Goal: Task Accomplishment & Management: Manage account settings

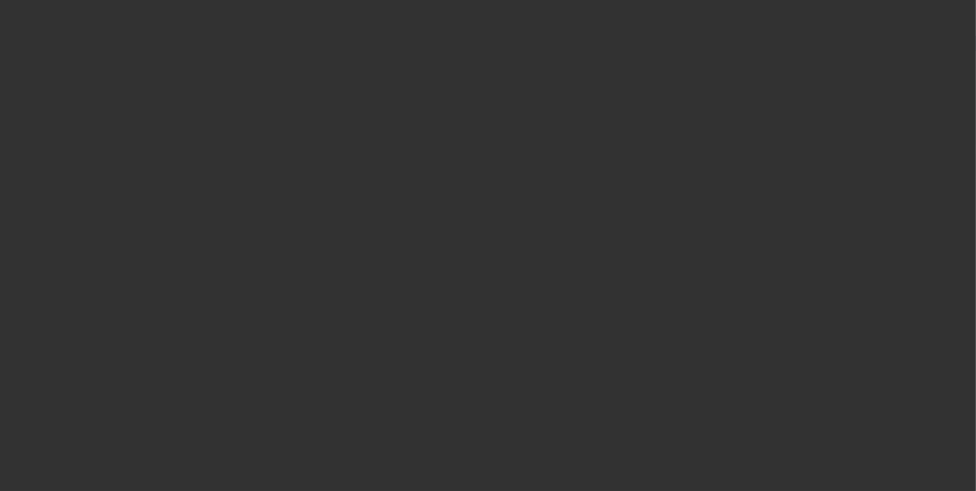
select select "0.2"
select select "2"
select select "0.1"
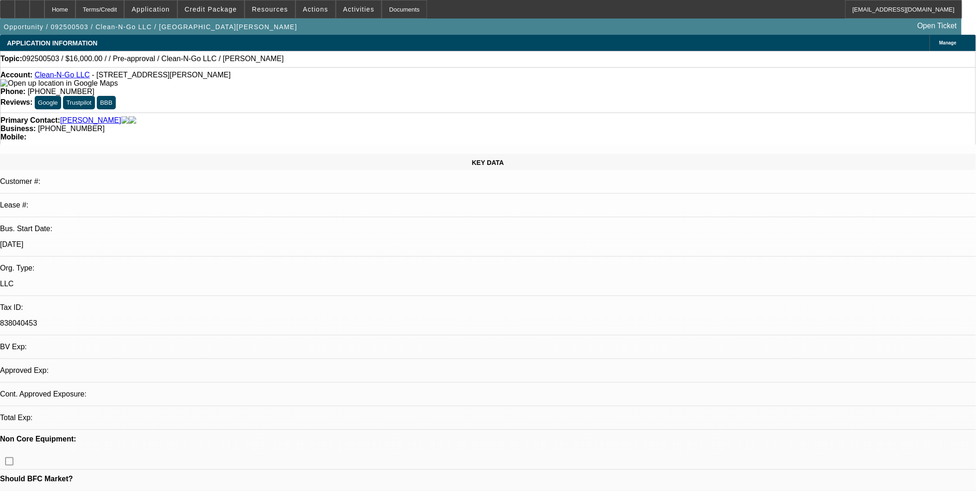
select select "1"
select select "2"
select select "4"
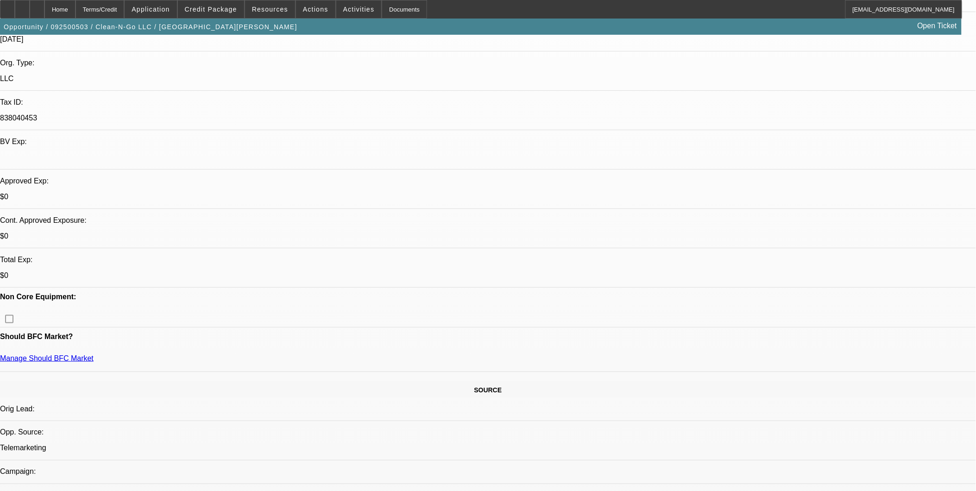
scroll to position [206, 0]
click at [232, 13] on span at bounding box center [211, 9] width 66 height 22
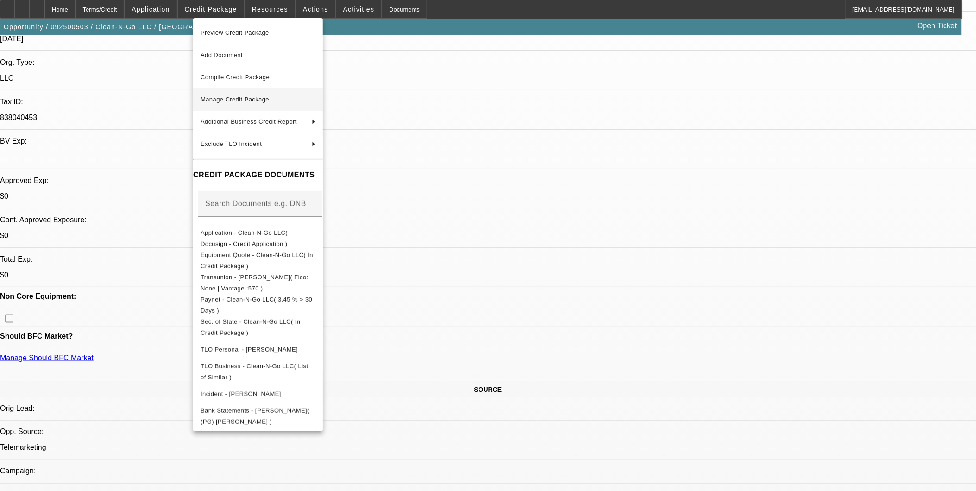
click at [228, 96] on span "Manage Credit Package" at bounding box center [235, 99] width 69 height 7
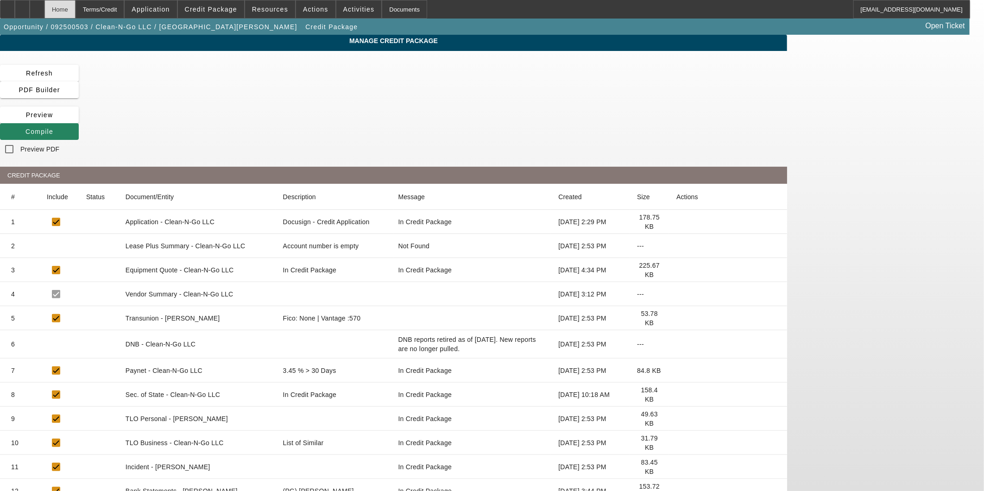
click at [76, 11] on div "Home" at bounding box center [59, 9] width 31 height 19
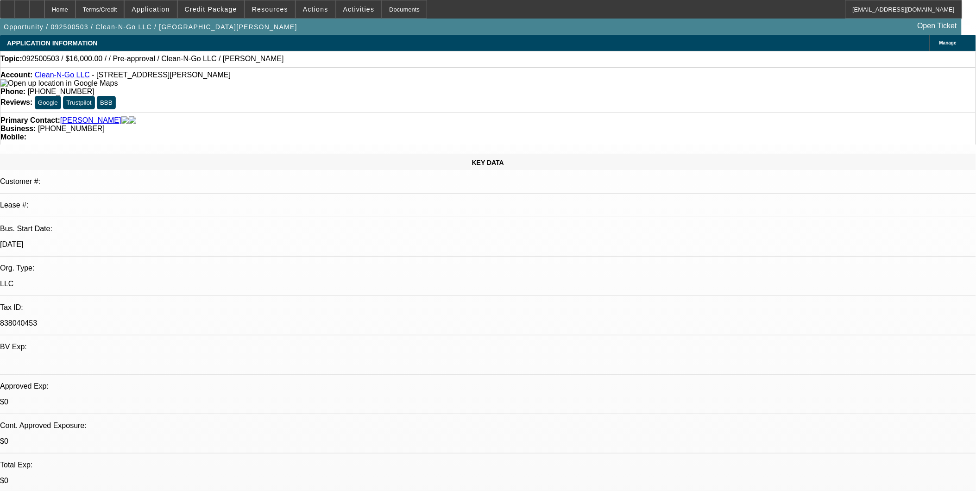
select select "0.2"
select select "2"
select select "0.1"
select select "4"
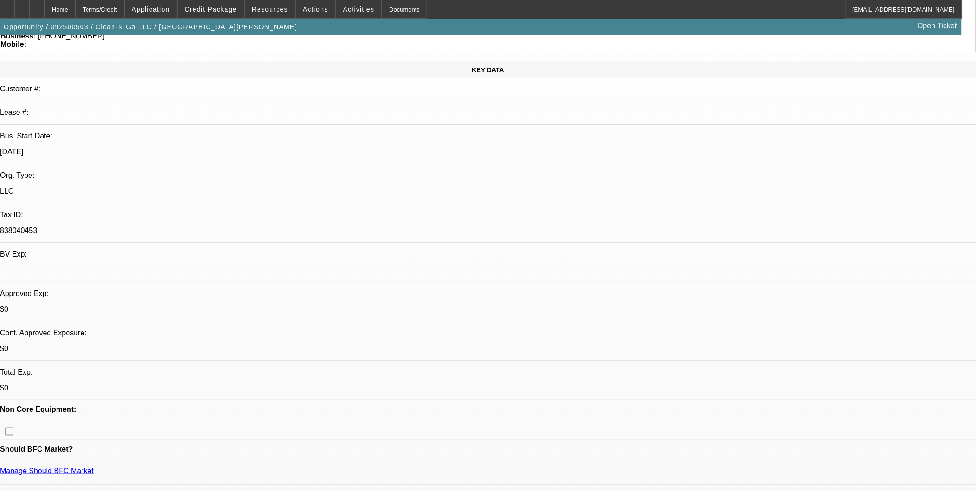
scroll to position [206, 0]
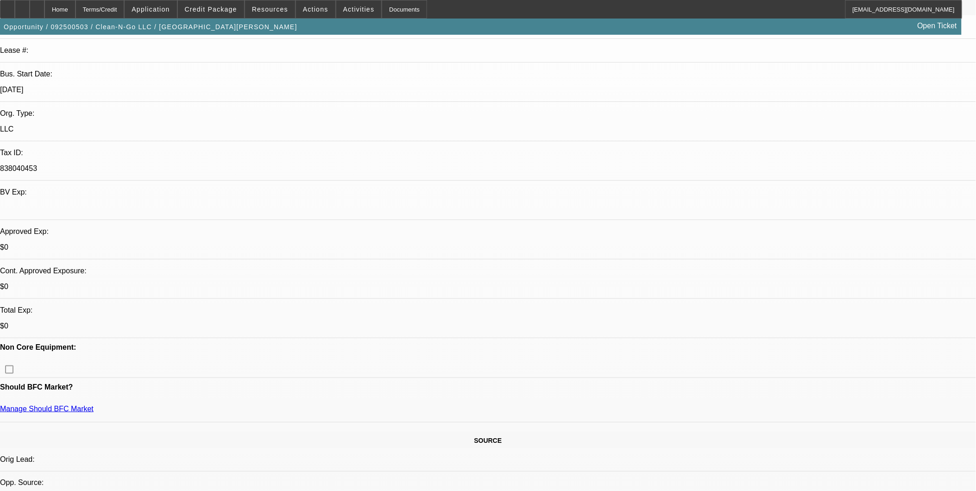
scroll to position [154, 0]
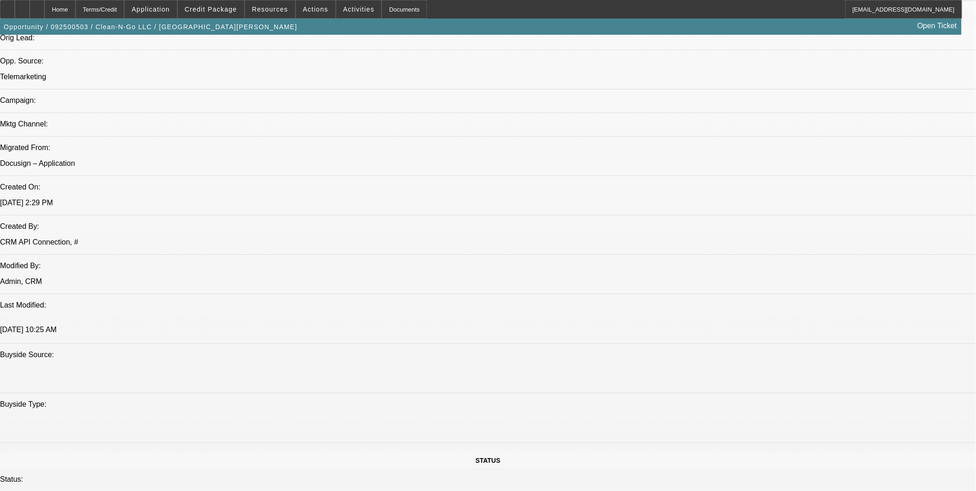
scroll to position [566, 0]
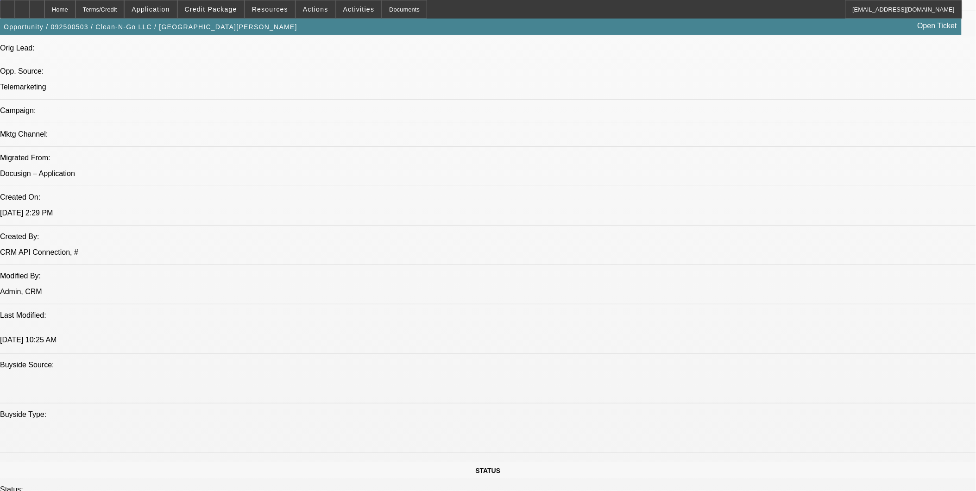
drag, startPoint x: 369, startPoint y: 267, endPoint x: 397, endPoint y: 284, distance: 32.2
drag, startPoint x: 397, startPoint y: 284, endPoint x: 457, endPoint y: 327, distance: 74.3
drag, startPoint x: 310, startPoint y: 269, endPoint x: 339, endPoint y: 273, distance: 29.5
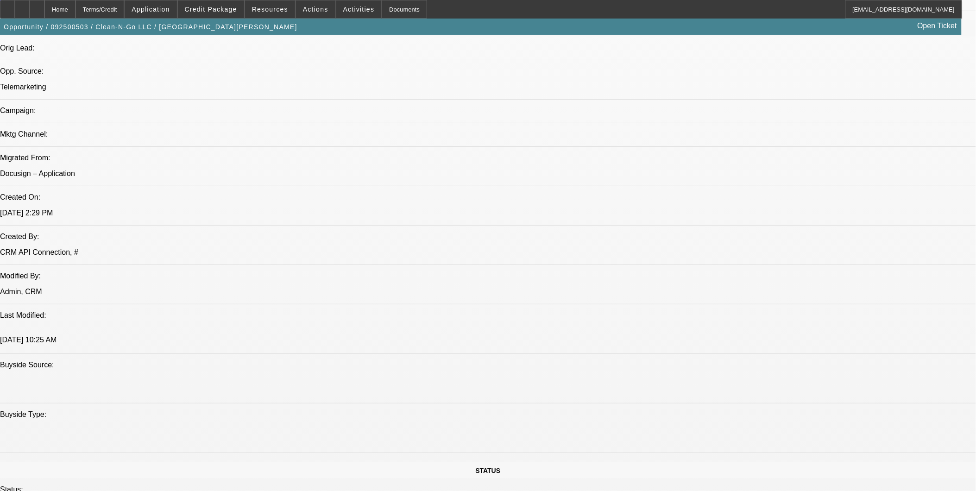
drag, startPoint x: 316, startPoint y: 267, endPoint x: 351, endPoint y: 274, distance: 36.4
drag, startPoint x: 351, startPoint y: 274, endPoint x: 351, endPoint y: 287, distance: 13.4
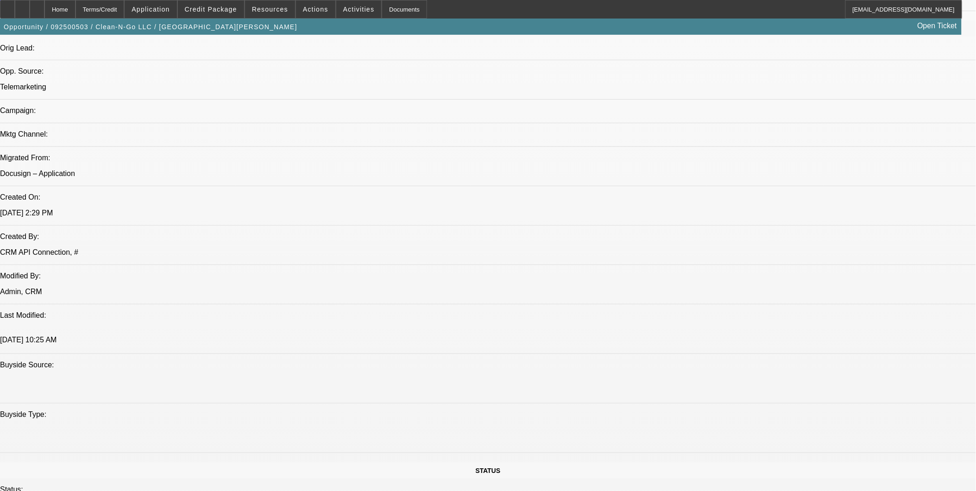
drag, startPoint x: 316, startPoint y: 257, endPoint x: 336, endPoint y: 283, distance: 32.7
drag, startPoint x: 336, startPoint y: 283, endPoint x: 335, endPoint y: 276, distance: 7.0
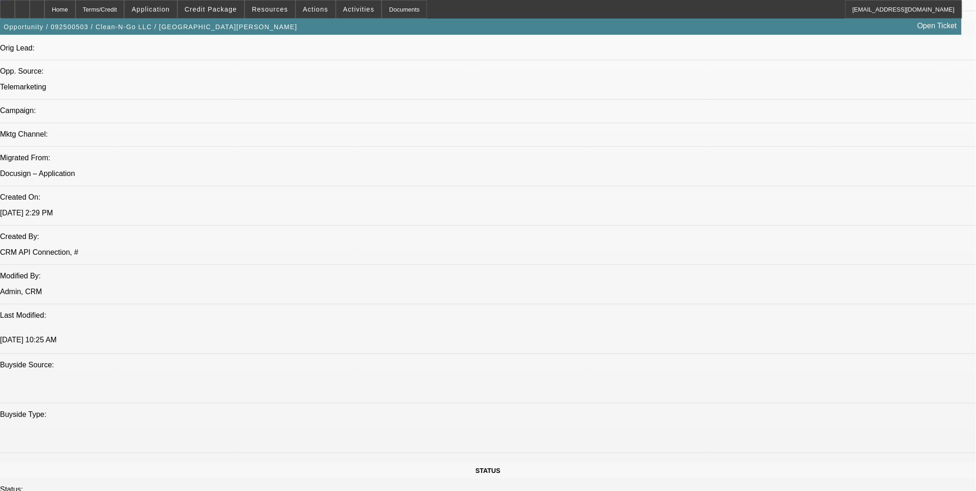
drag, startPoint x: 288, startPoint y: 252, endPoint x: 336, endPoint y: 257, distance: 48.0
drag, startPoint x: 336, startPoint y: 257, endPoint x: 342, endPoint y: 275, distance: 19.0
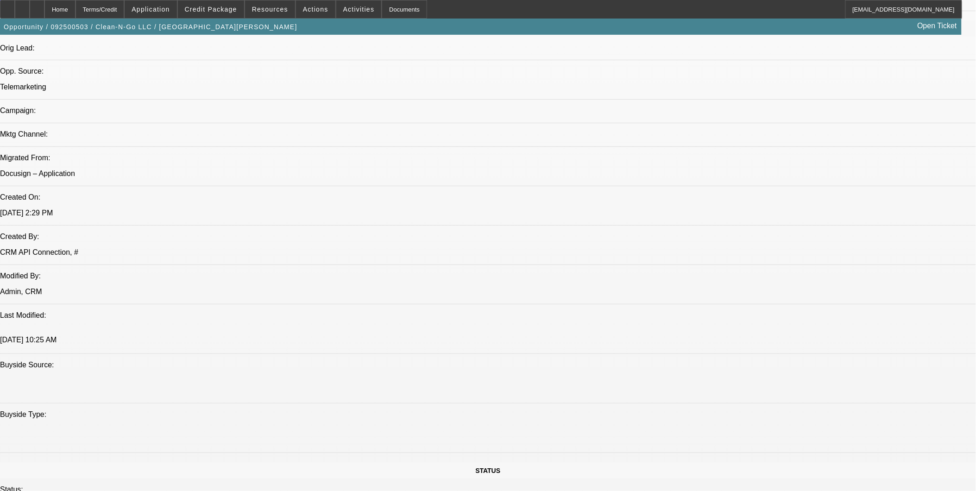
click at [219, 14] on span at bounding box center [211, 9] width 66 height 22
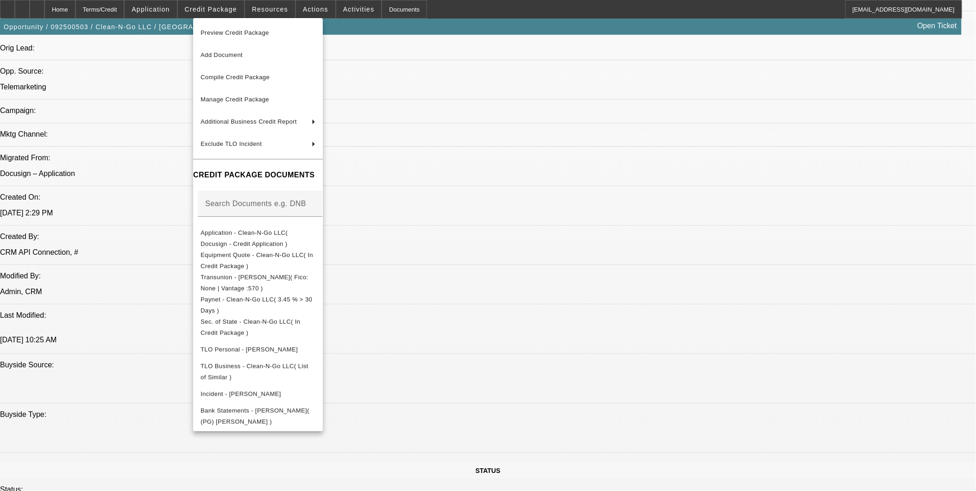
click at [649, 397] on div at bounding box center [488, 245] width 976 height 491
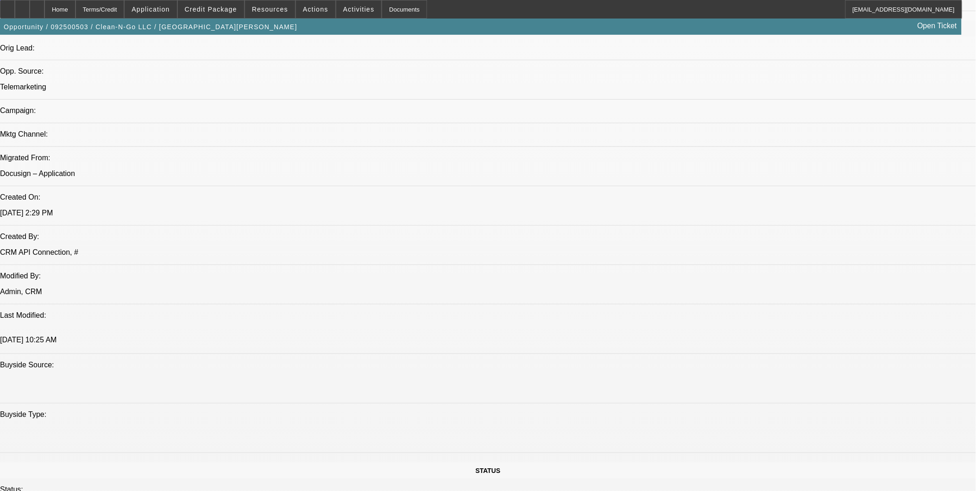
scroll to position [669, 0]
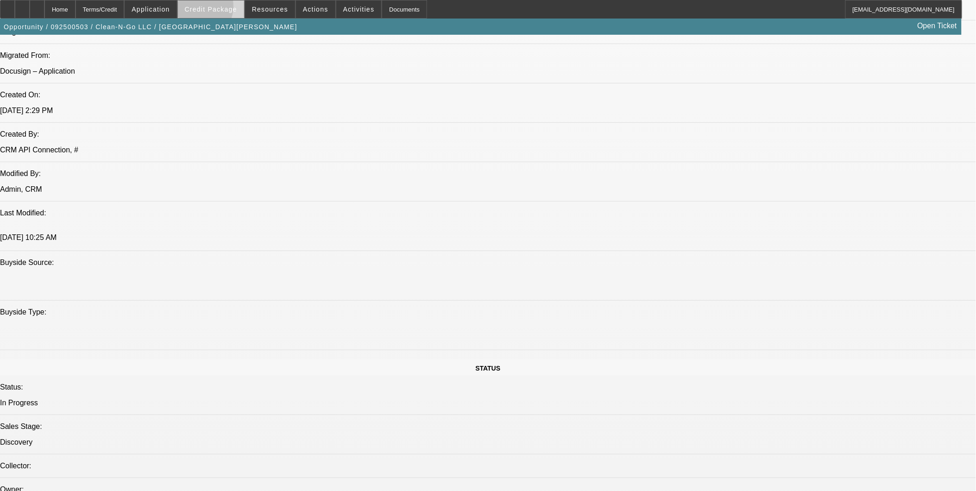
click at [208, 8] on span "Credit Package" at bounding box center [211, 9] width 52 height 7
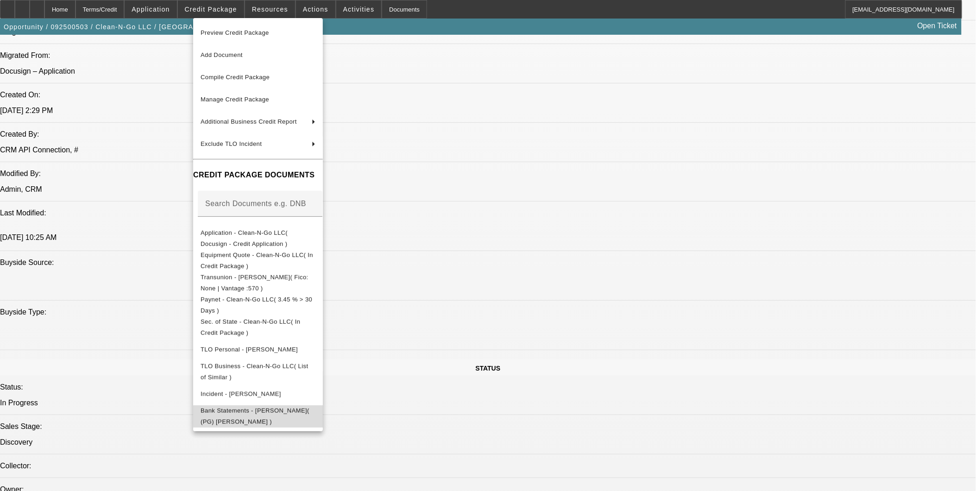
click at [310, 410] on span "Bank Statements - Morris, Paul( (PG) Paul Morris )" at bounding box center [255, 416] width 109 height 18
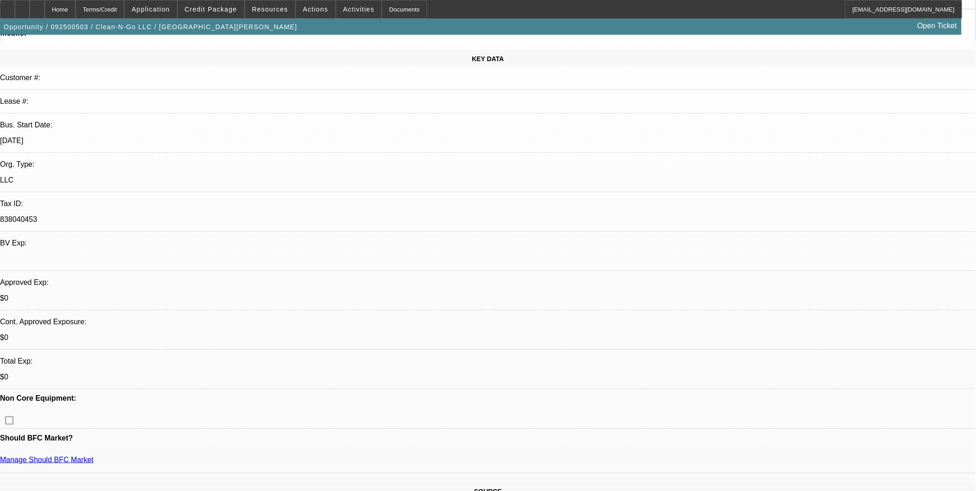
scroll to position [51, 0]
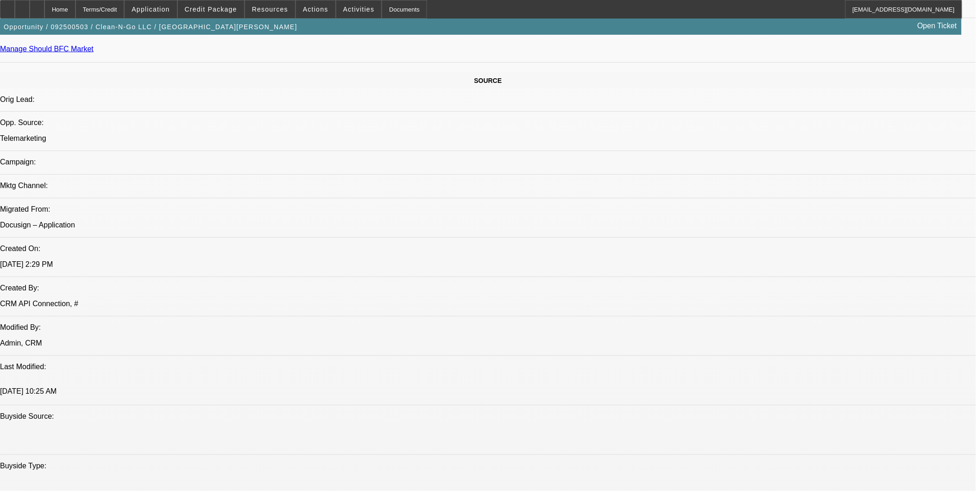
scroll to position [411, 0]
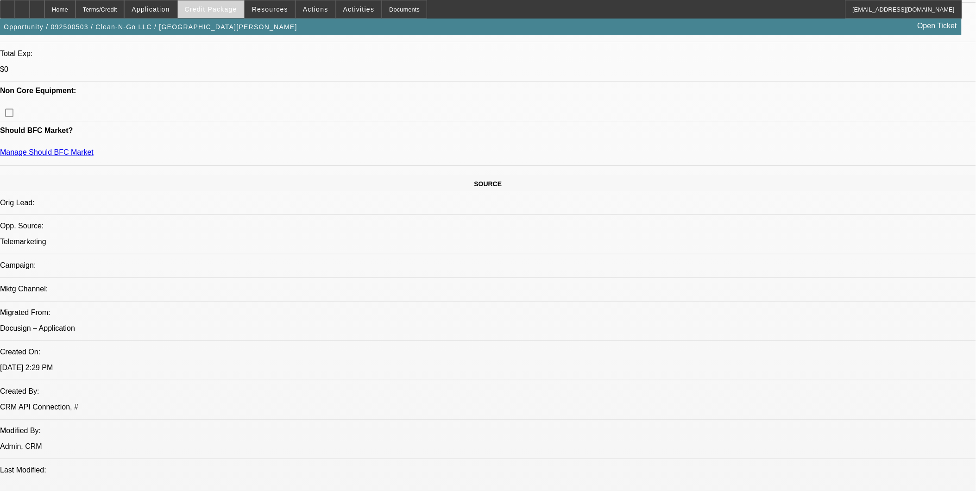
click at [221, 2] on span at bounding box center [211, 9] width 66 height 22
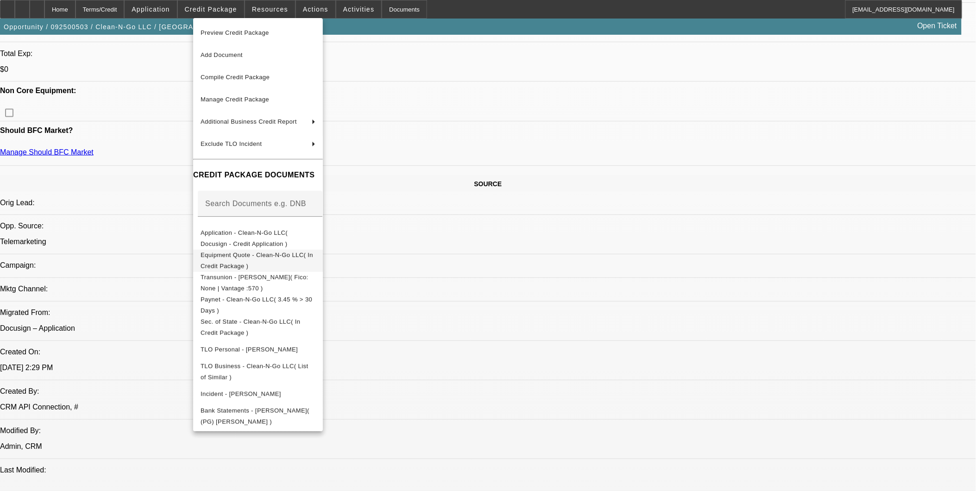
click at [316, 260] on span "Equipment Quote - Clean-N-Go LLC( In Credit Package )" at bounding box center [258, 260] width 115 height 22
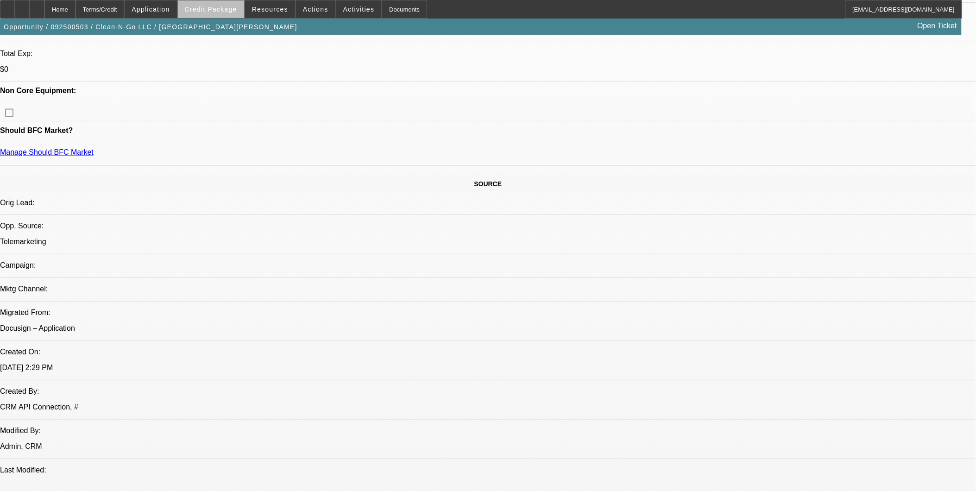
click at [231, 11] on span "Credit Package" at bounding box center [211, 9] width 52 height 7
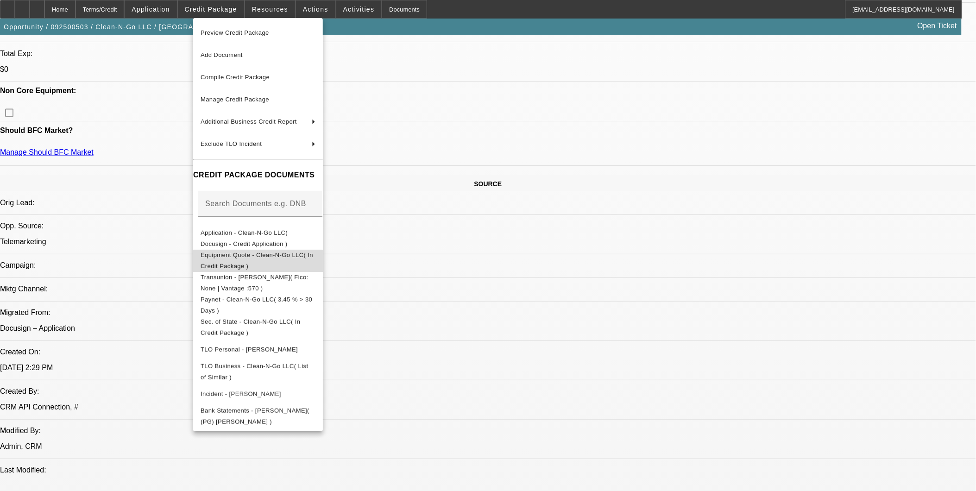
click at [271, 253] on span "Equipment Quote - Clean-N-Go LLC( In Credit Package )" at bounding box center [258, 260] width 115 height 22
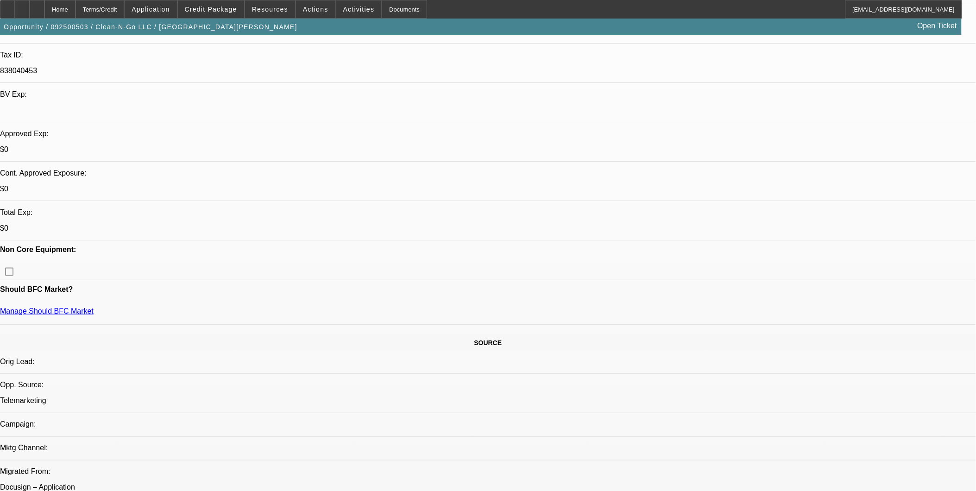
scroll to position [51, 0]
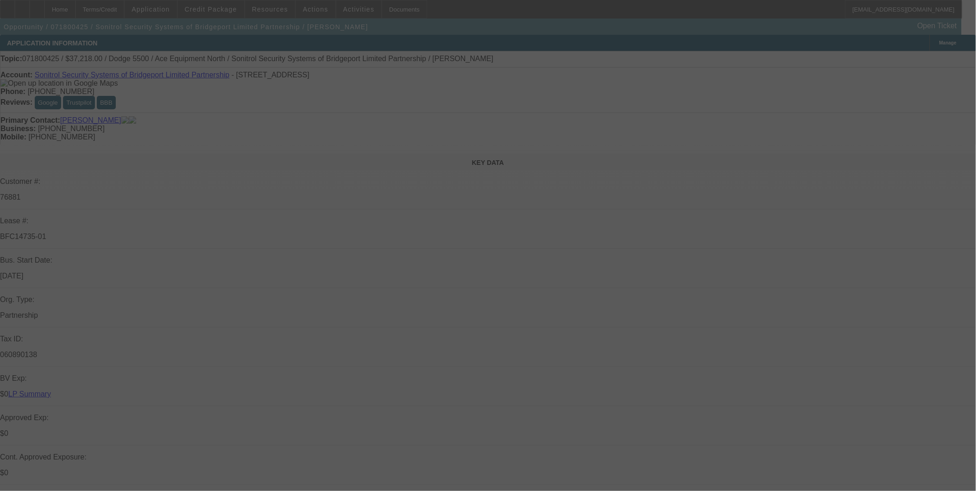
scroll to position [103, 0]
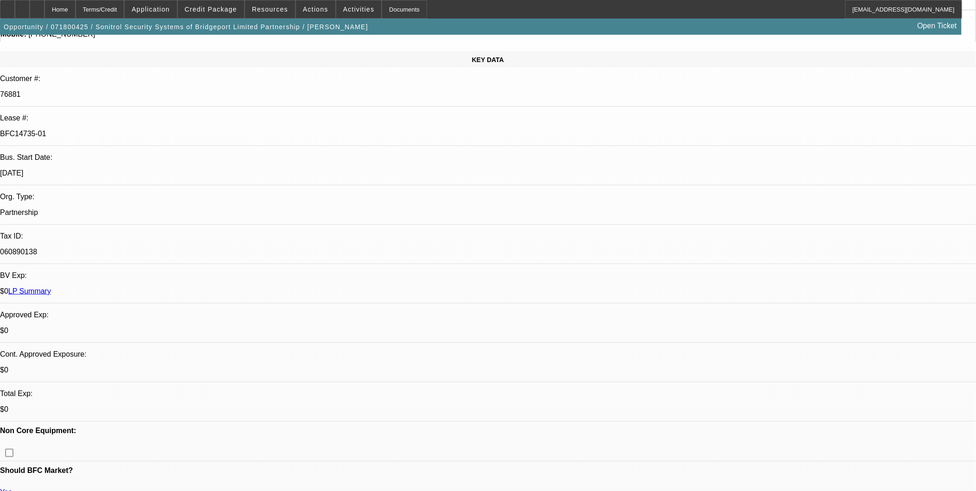
select select "0"
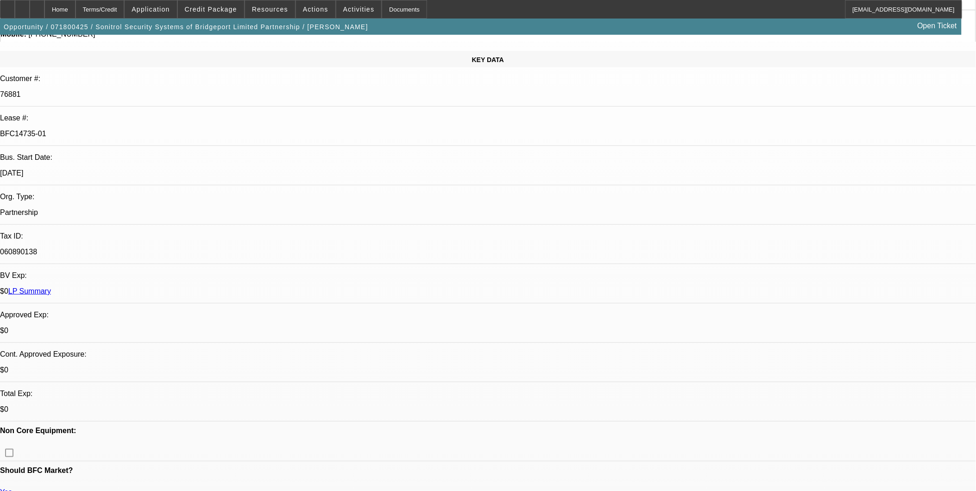
select select "0"
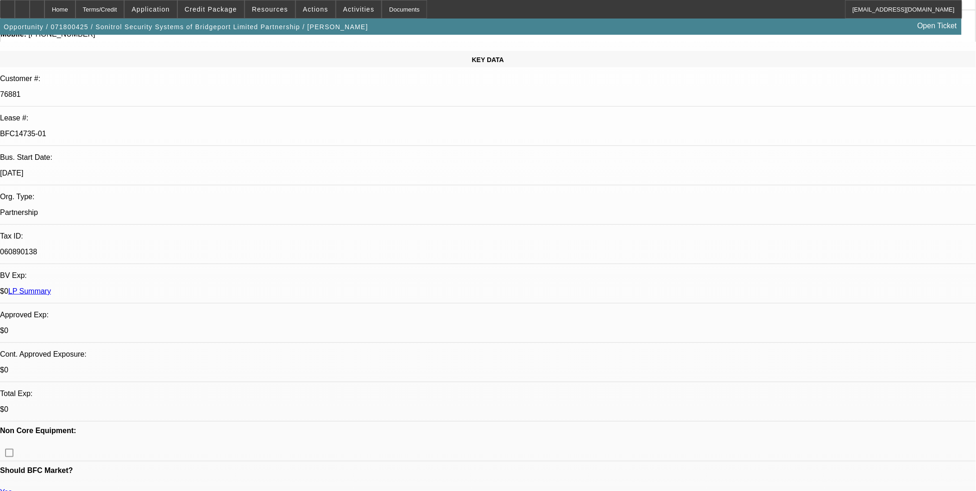
select select "0"
select select "1"
select select "6"
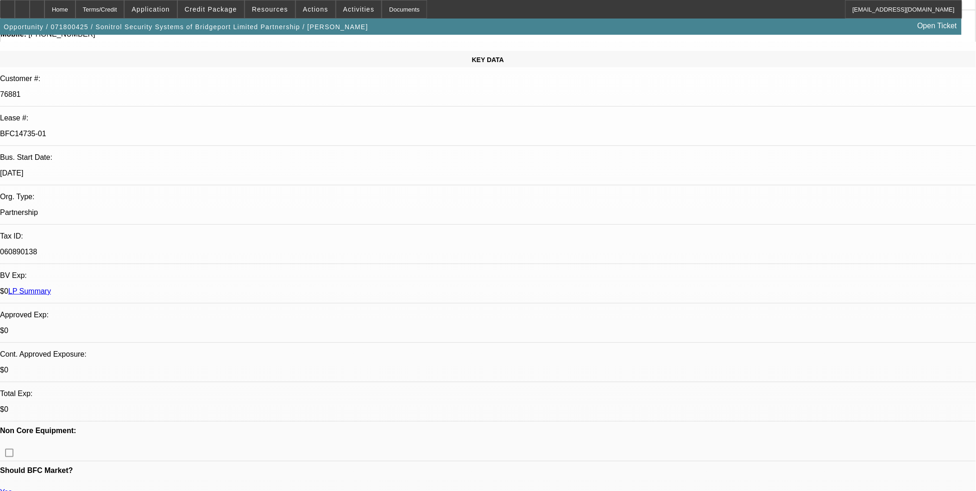
select select "1"
select select "6"
select select "1"
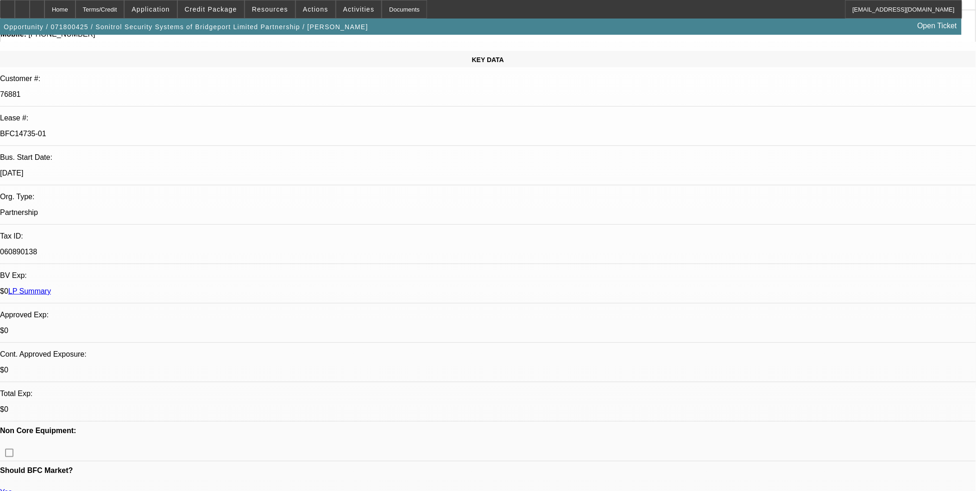
select select "6"
select select "1"
select select "6"
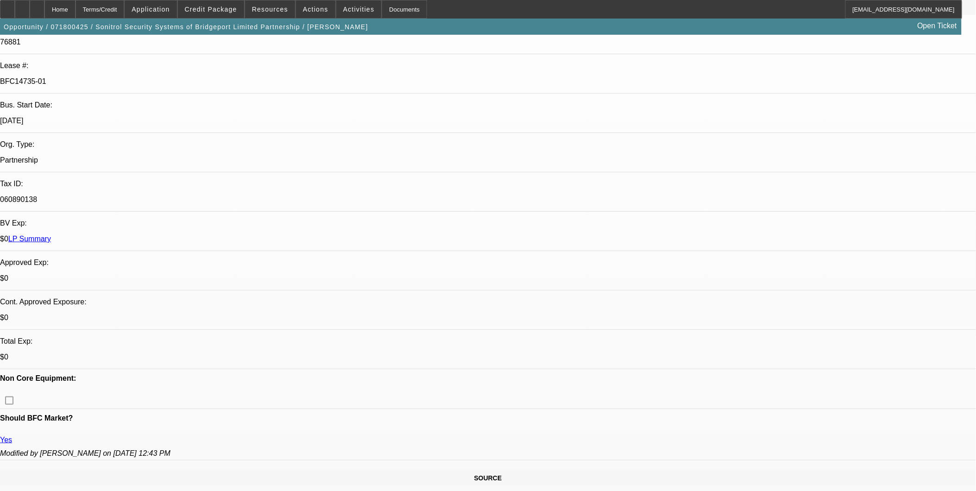
scroll to position [154, 0]
select select "0"
select select "2"
select select "0.1"
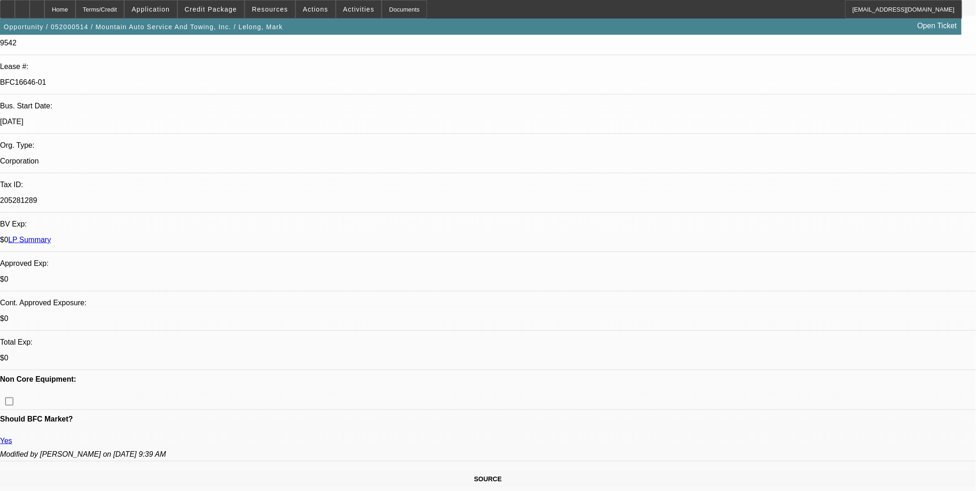
select select "0"
select select "2"
select select "0.1"
select select "0"
select select "2"
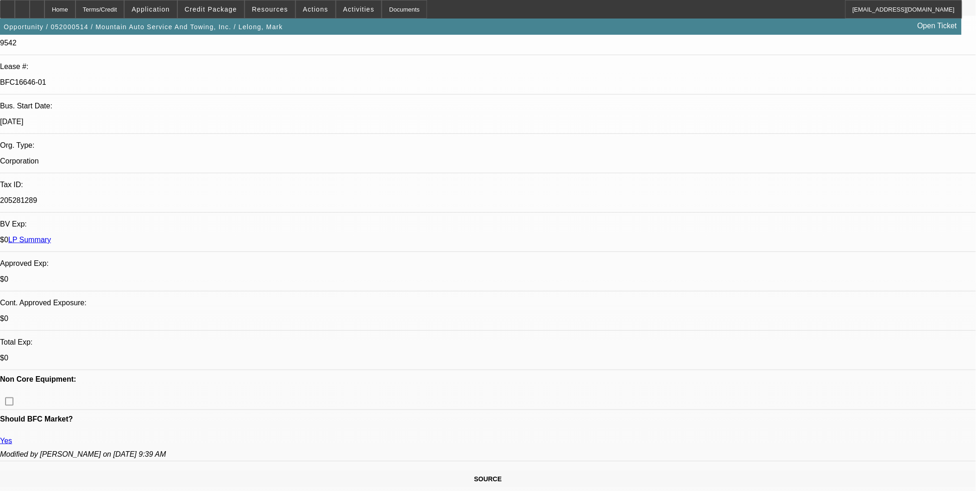
select select "0.1"
select select "0"
select select "2"
select select "0.1"
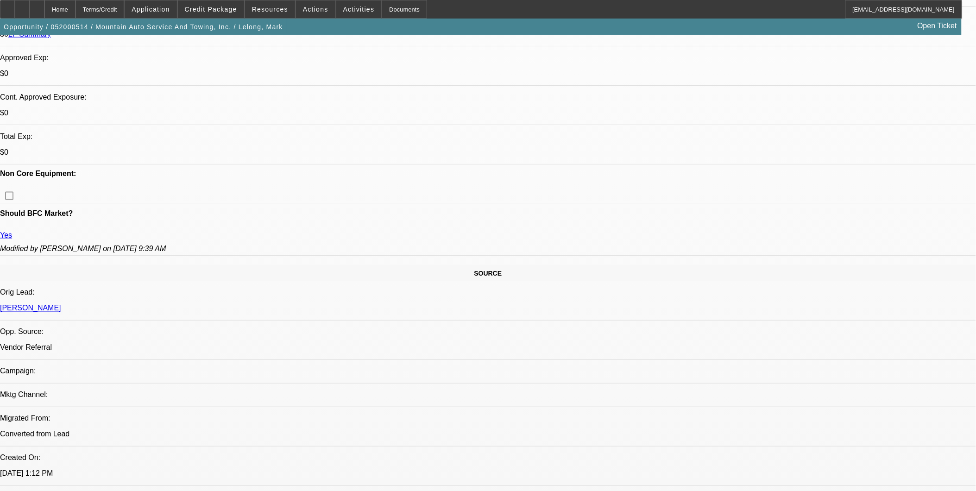
select select "1"
select select "2"
select select "4"
select select "1"
select select "2"
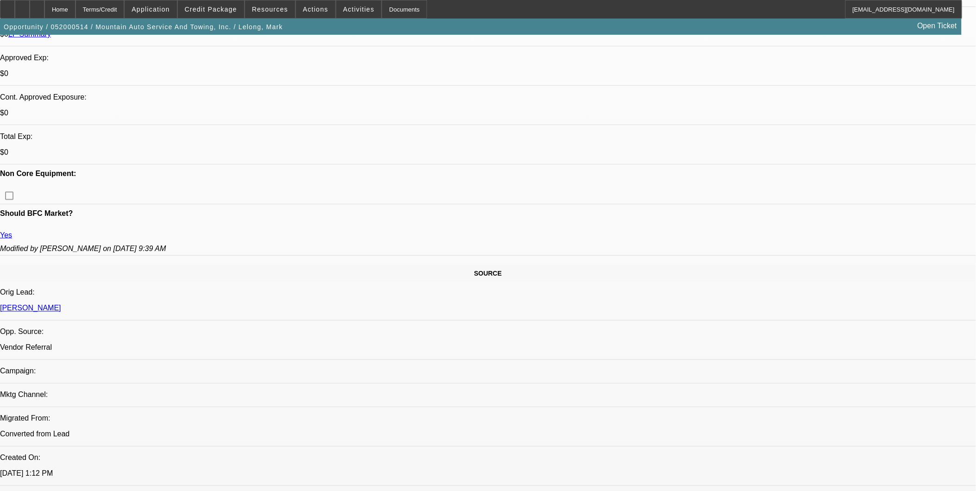
select select "4"
select select "1"
select select "2"
select select "4"
select select "1"
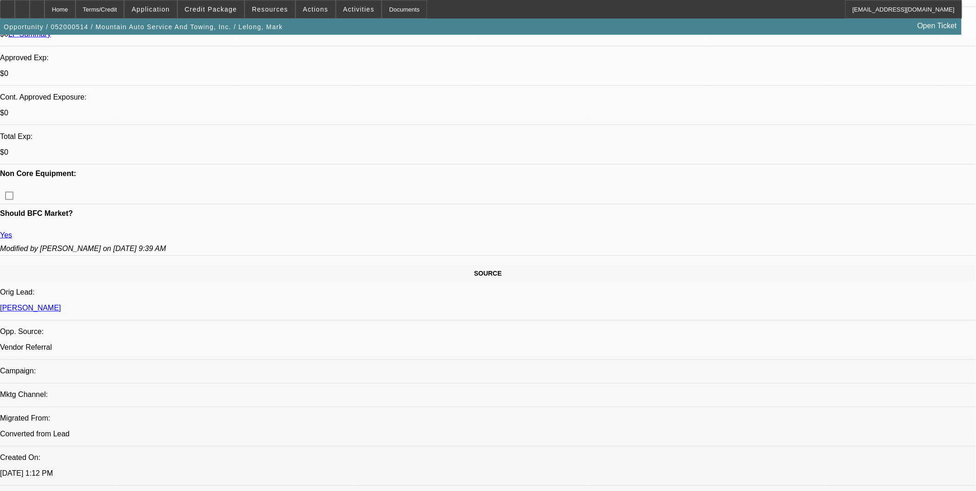
select select "2"
select select "4"
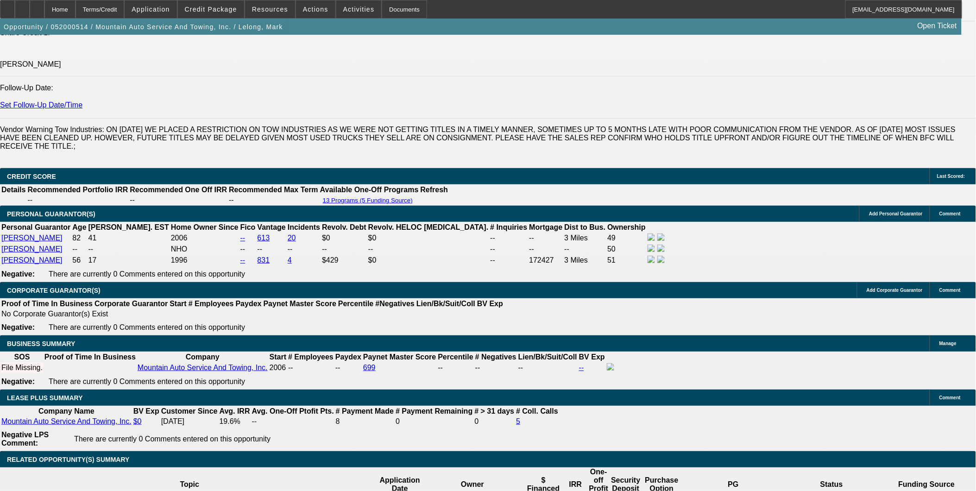
scroll to position [1544, 0]
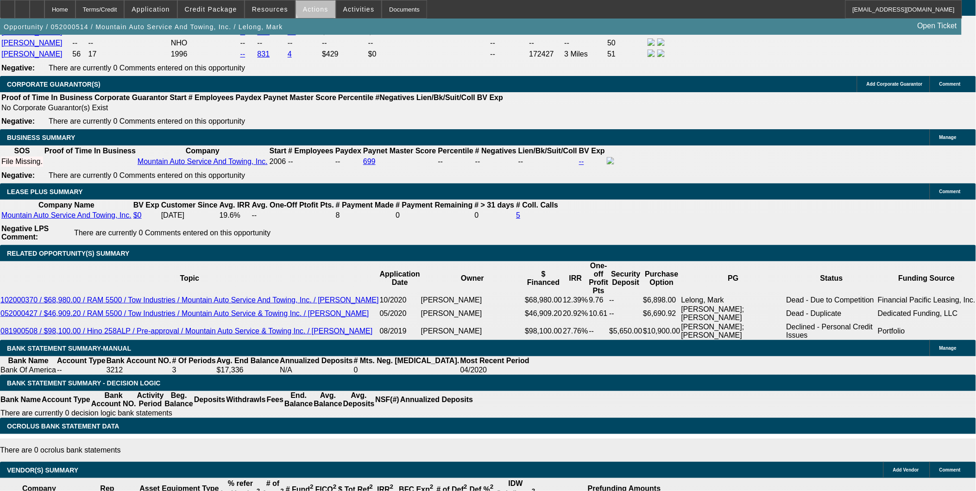
click at [313, 8] on span "Actions" at bounding box center [315, 9] width 25 height 7
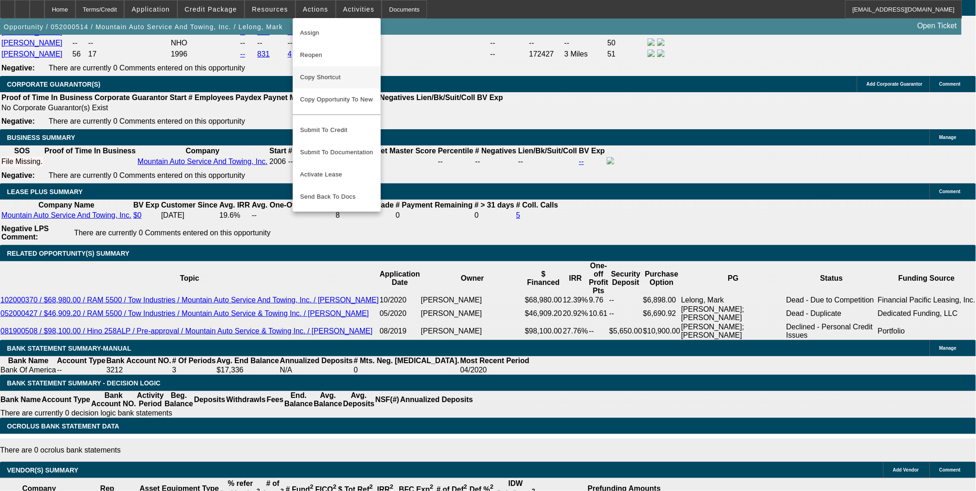
click at [317, 81] on span "Copy Shortcut" at bounding box center [336, 77] width 73 height 11
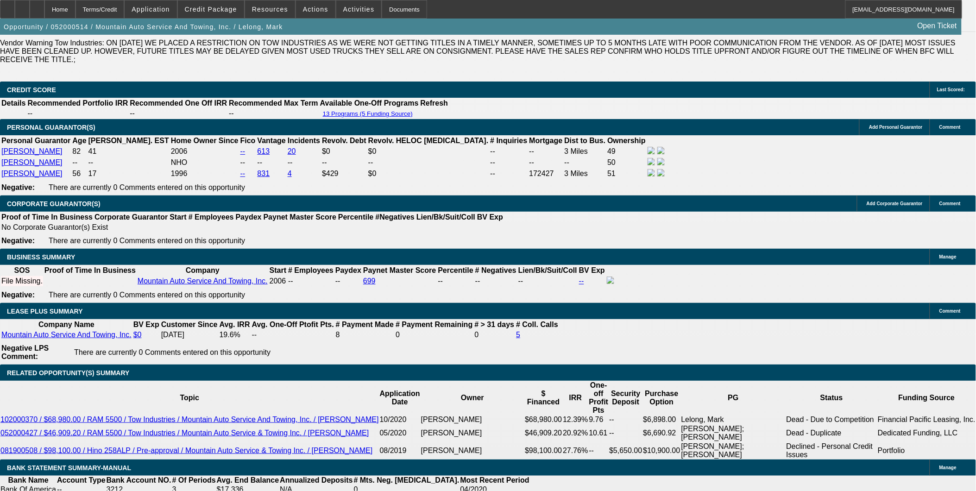
scroll to position [1493, 0]
